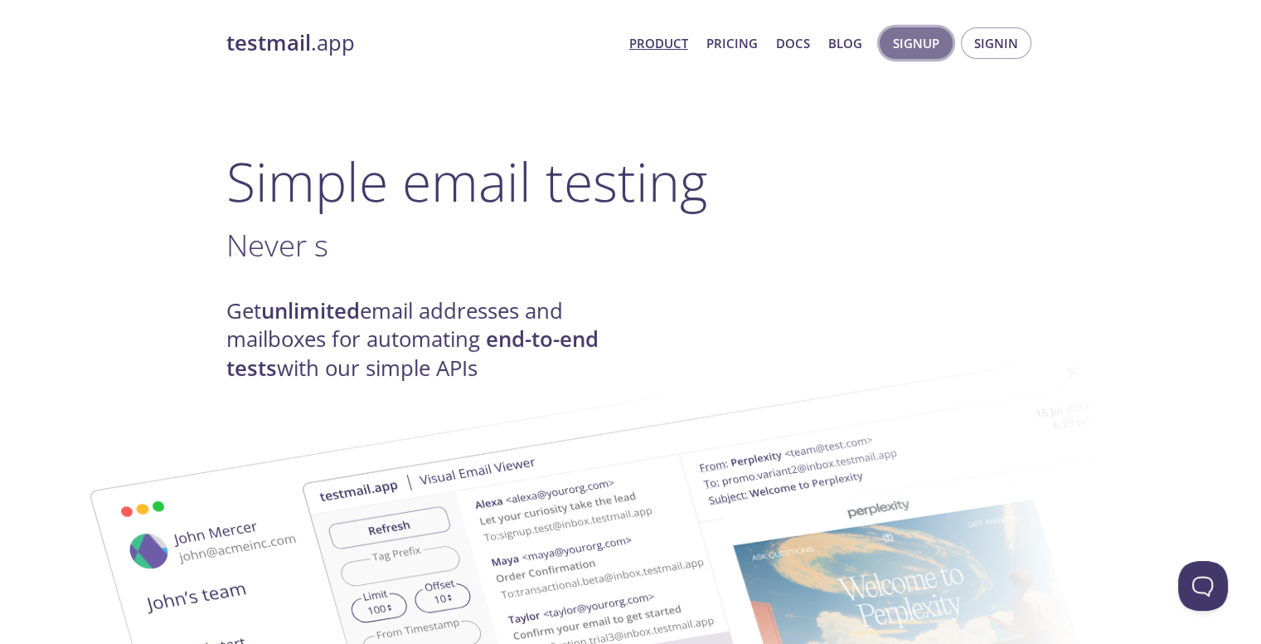
click at [919, 47] on span "Signup" at bounding box center [916, 43] width 46 height 22
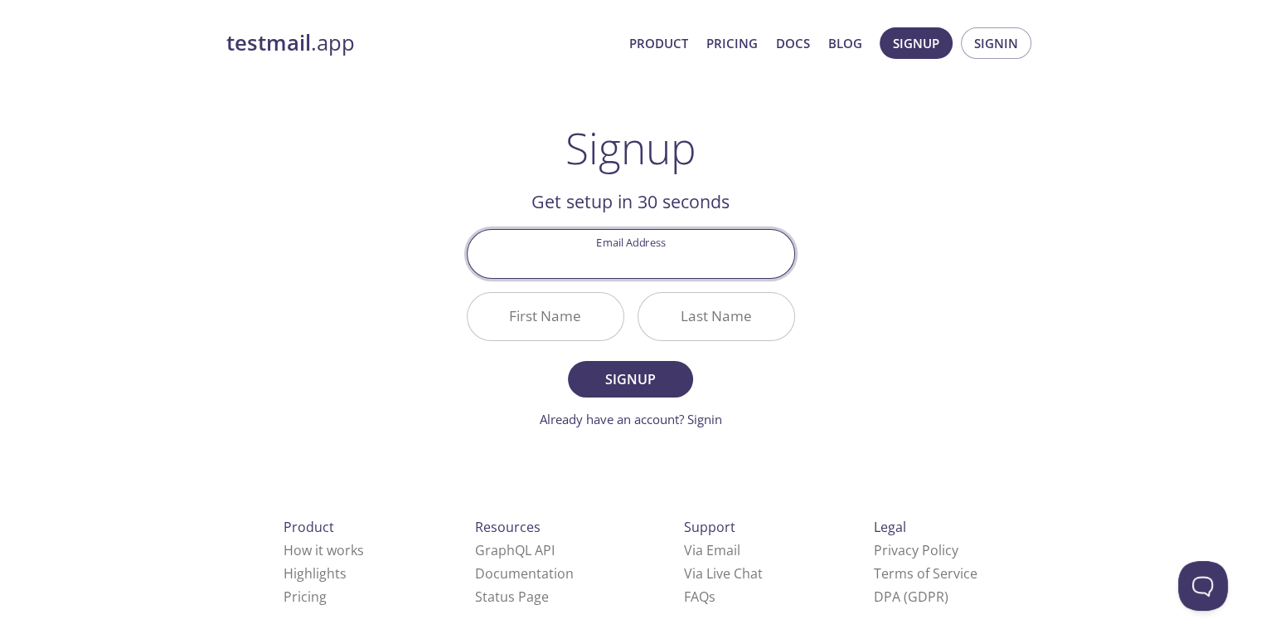
click at [679, 250] on input "Email Address" at bounding box center [631, 253] width 327 height 47
type input "[EMAIL_ADDRESS][DOMAIN_NAME]"
click at [557, 329] on input "First Name" at bounding box center [546, 316] width 156 height 47
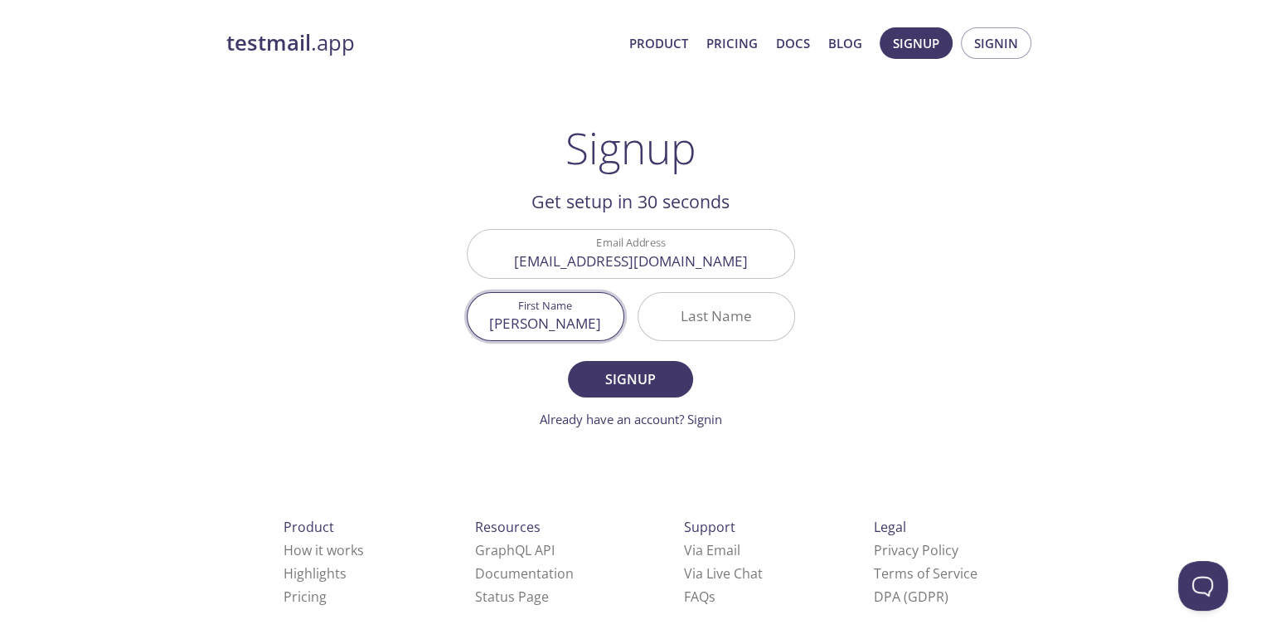
type input "[PERSON_NAME]"
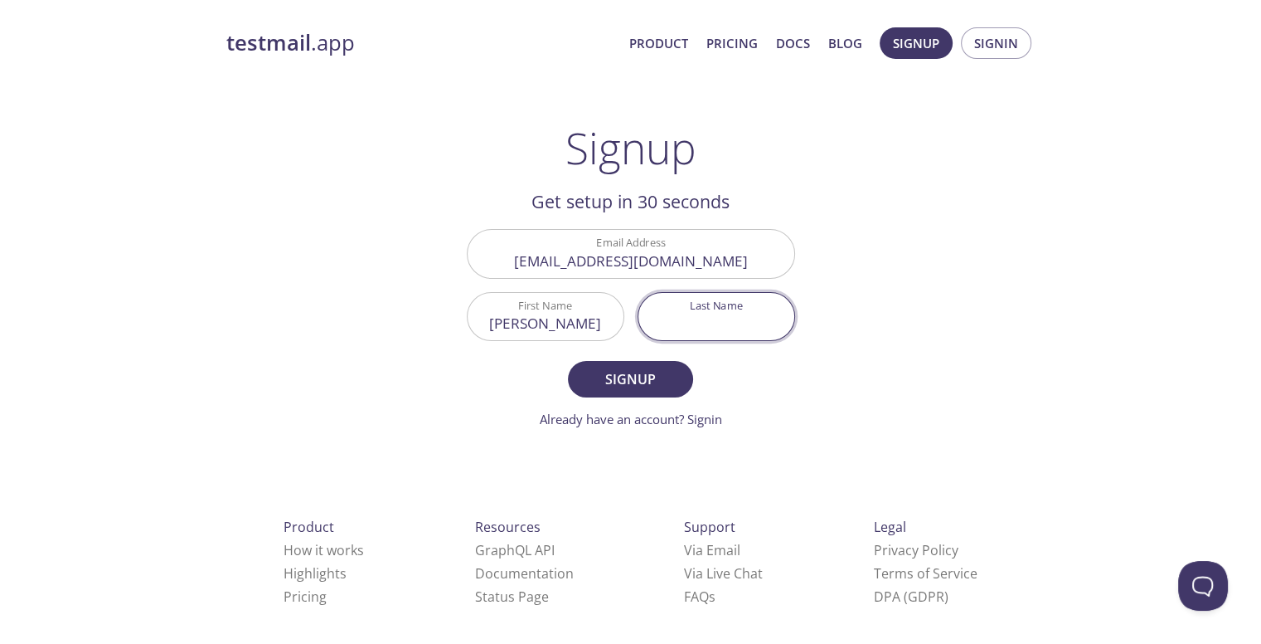
click at [700, 323] on input "Last Name" at bounding box center [717, 316] width 156 height 47
type input "Pal"
click at [650, 386] on span "Signup" at bounding box center [630, 378] width 88 height 23
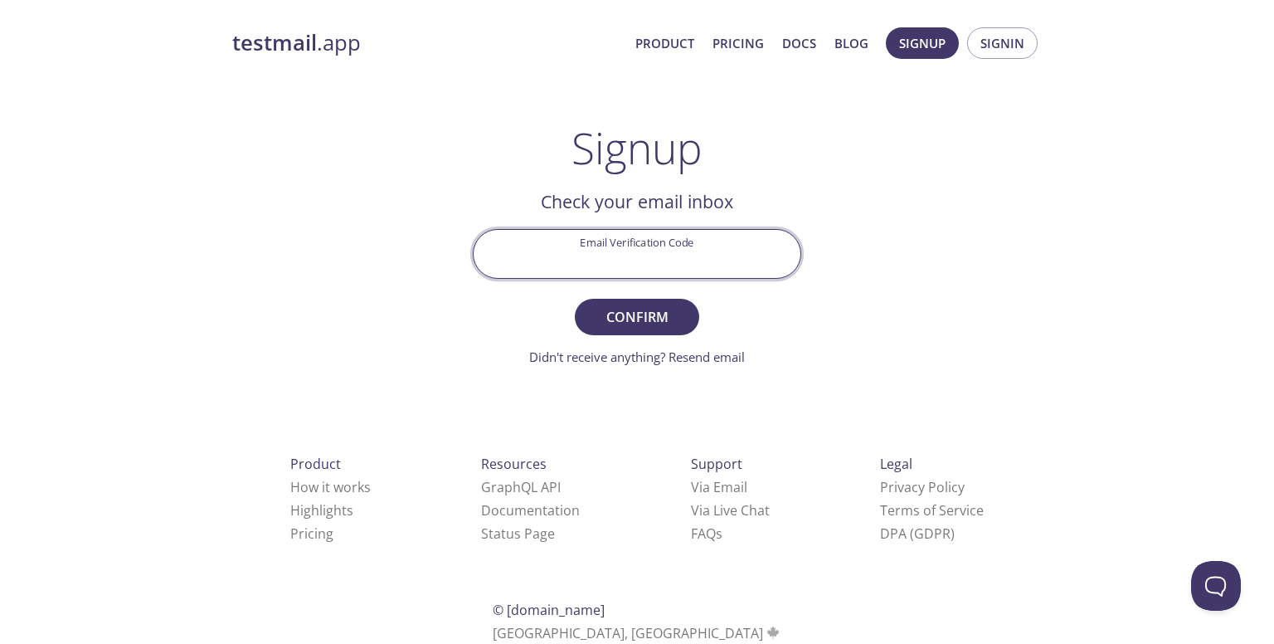
click at [629, 260] on input "Email Verification Code" at bounding box center [637, 253] width 327 height 47
type input "2NT4UR4"
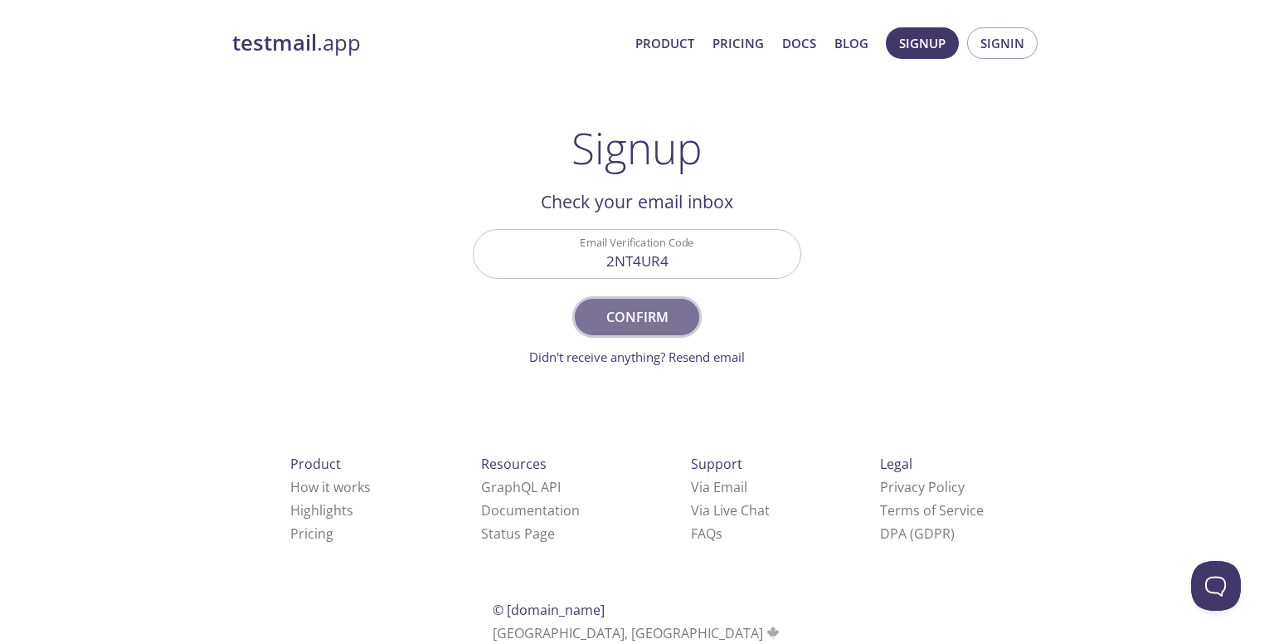
click at [634, 309] on span "Confirm" at bounding box center [637, 316] width 88 height 23
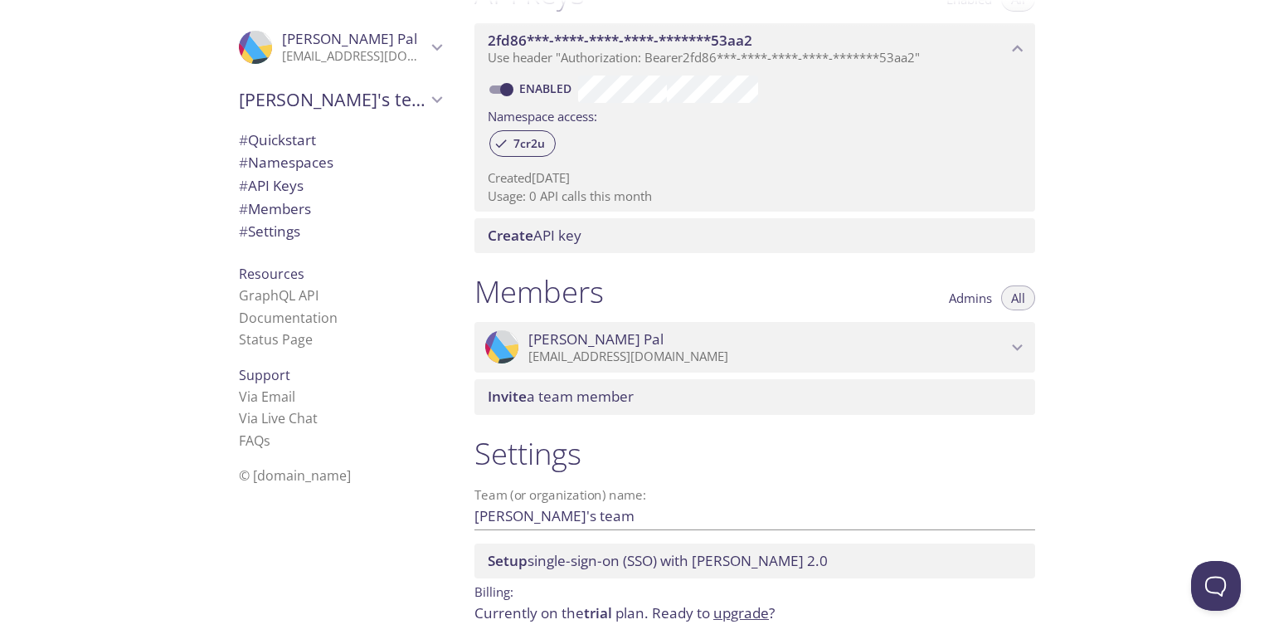
scroll to position [536, 0]
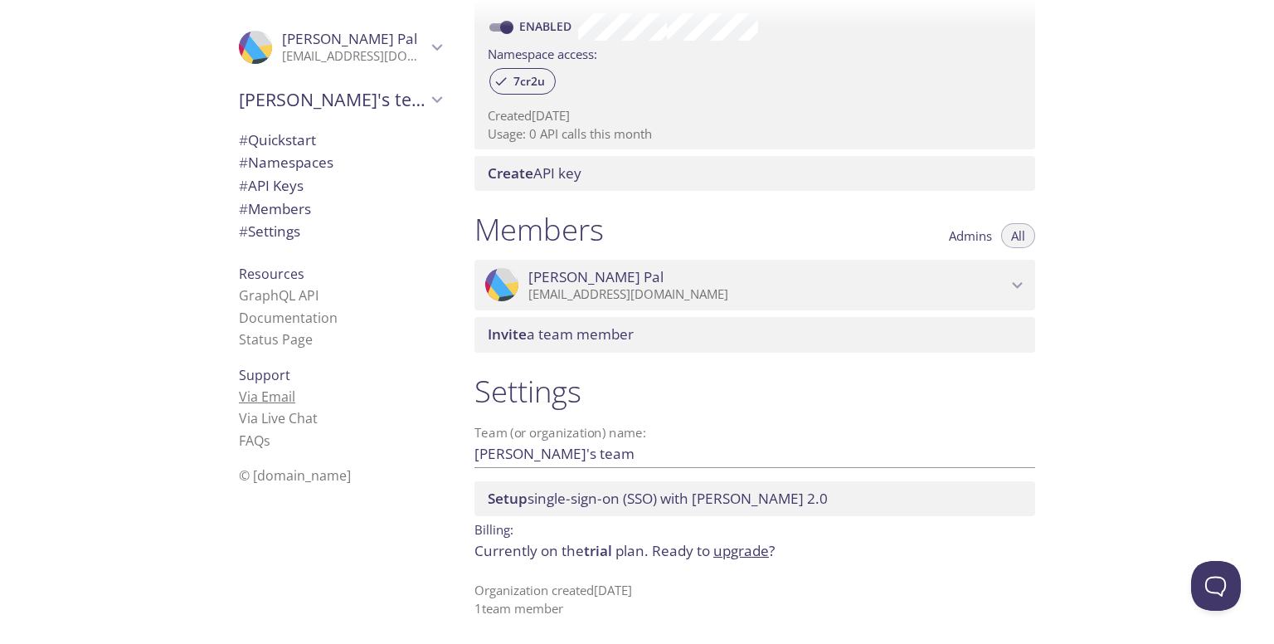
click at [267, 403] on link "Via Email" at bounding box center [267, 396] width 56 height 18
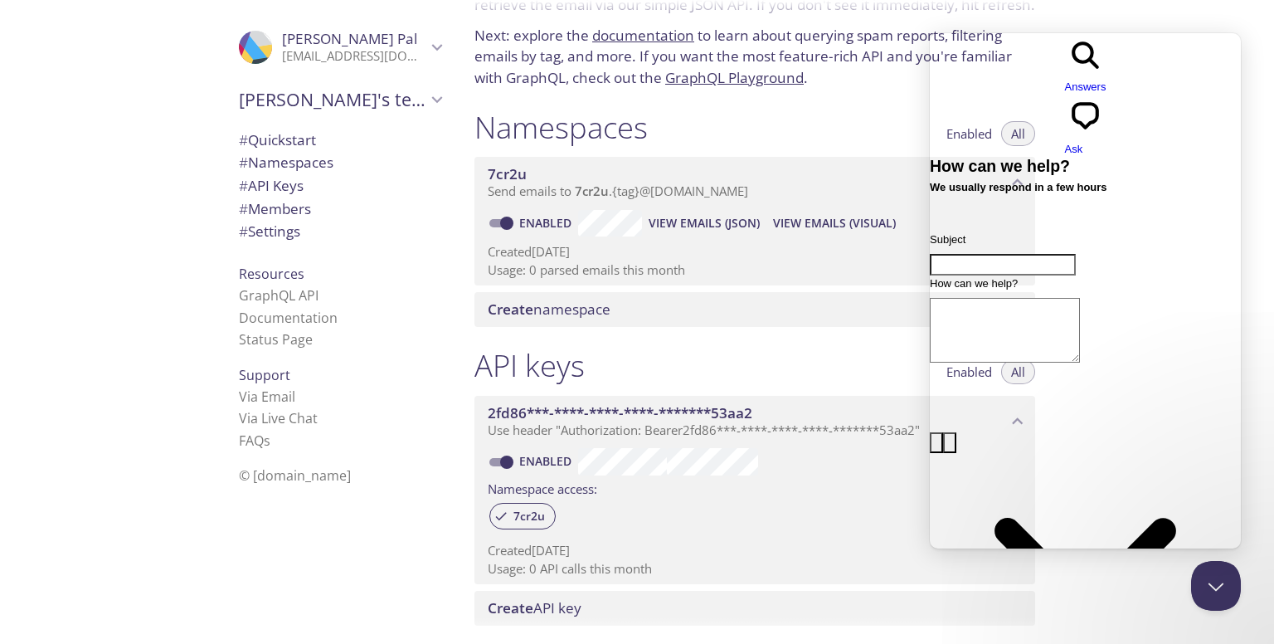
scroll to position [0, 0]
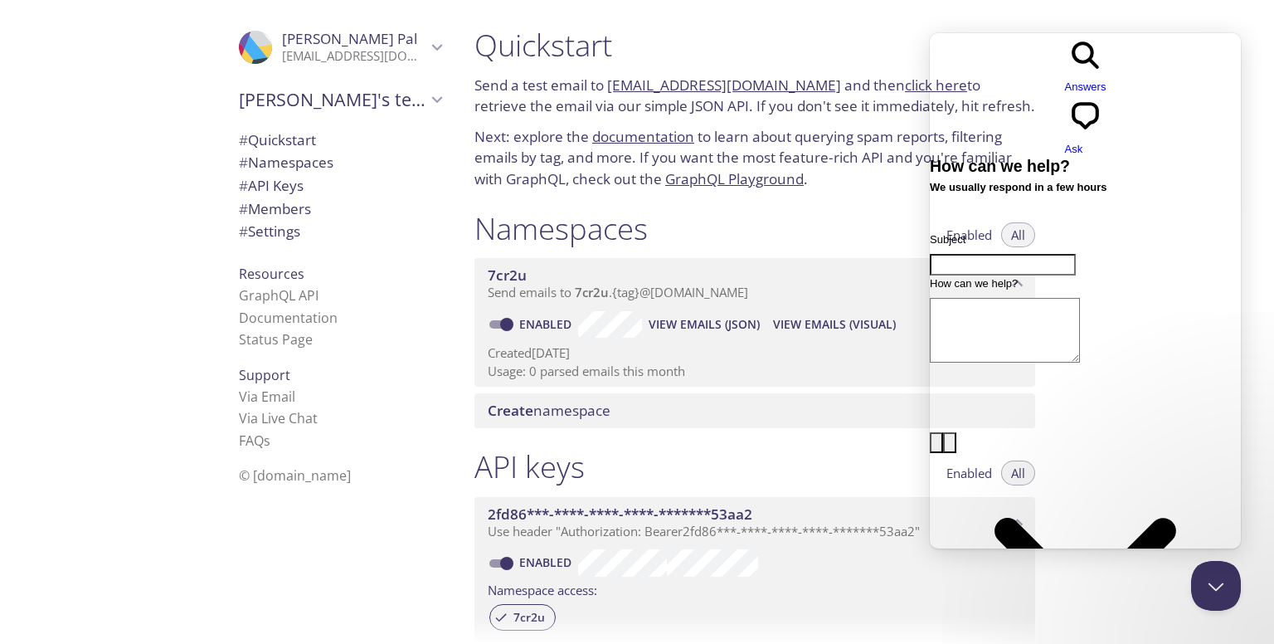
click at [640, 228] on h1 "Namespaces" at bounding box center [560, 228] width 173 height 37
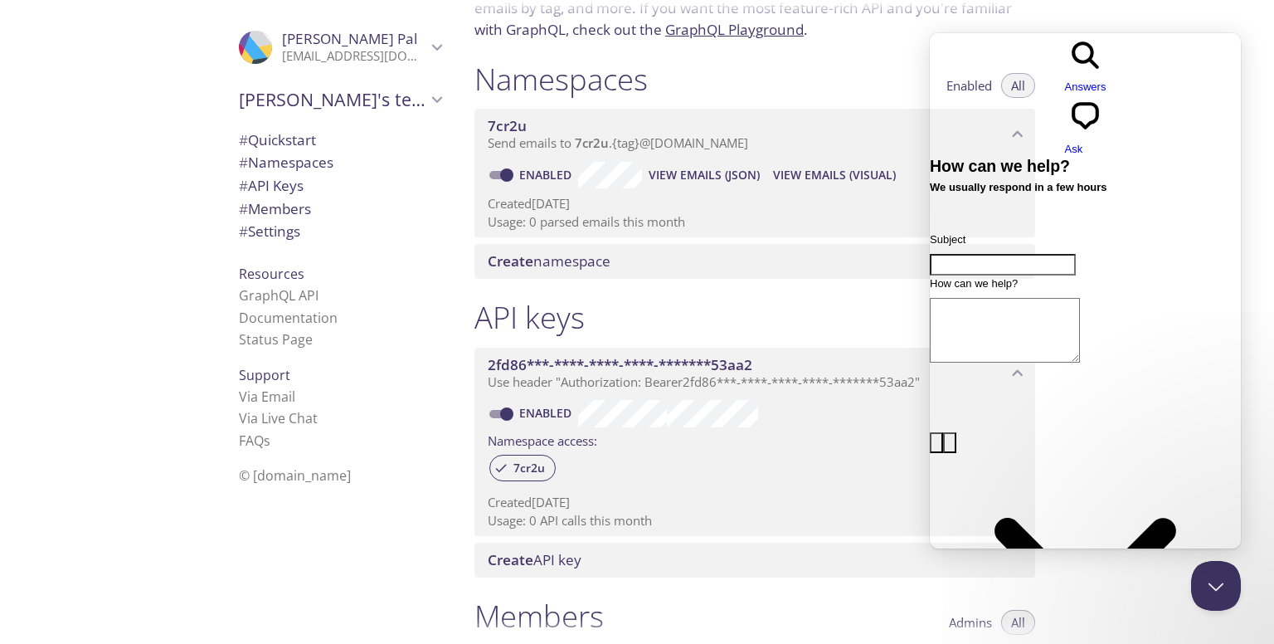
scroll to position [163, 0]
